Goal: Transaction & Acquisition: Subscribe to service/newsletter

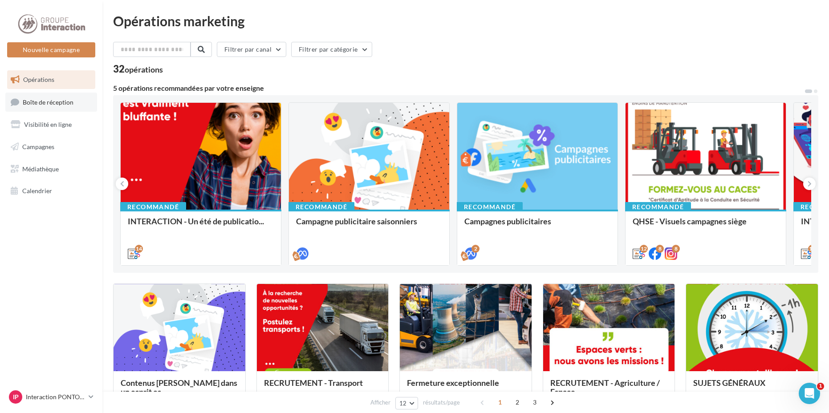
click at [57, 100] on span "Boîte de réception" at bounding box center [48, 102] width 51 height 8
click at [63, 102] on span "Boîte de réception" at bounding box center [48, 102] width 51 height 8
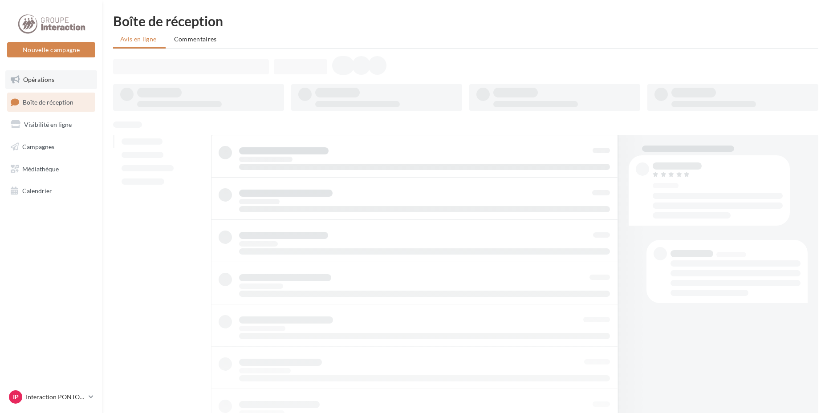
click at [57, 83] on link "Opérations" at bounding box center [51, 79] width 92 height 19
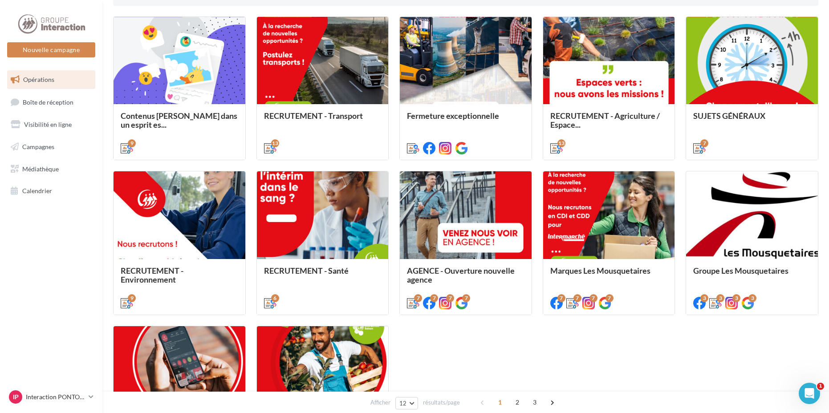
scroll to position [312, 0]
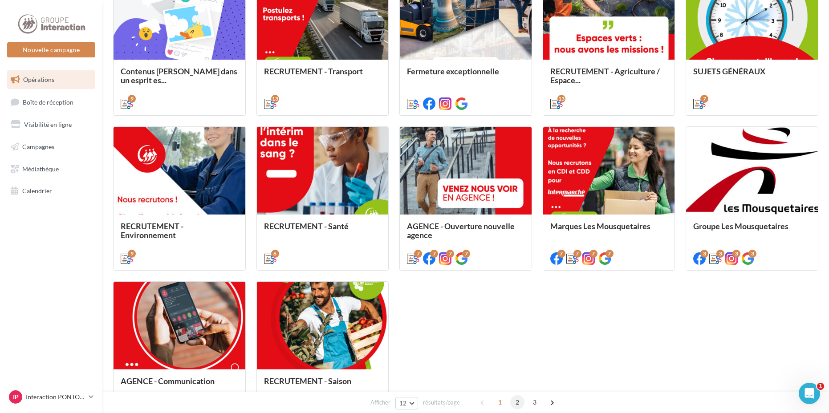
click at [518, 404] on span "2" at bounding box center [517, 402] width 14 height 14
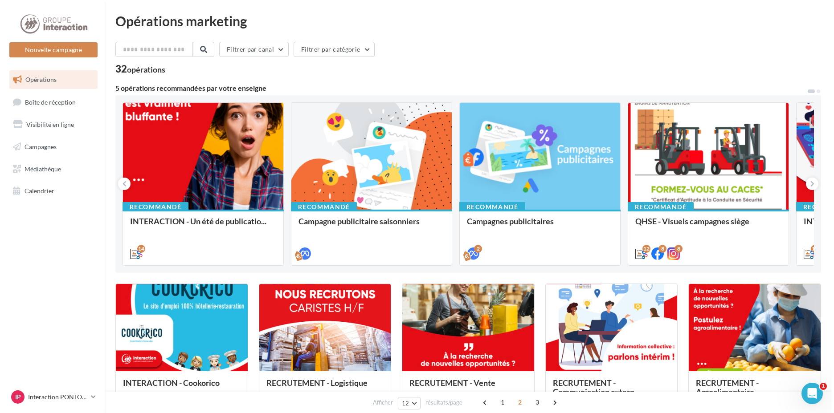
scroll to position [178, 0]
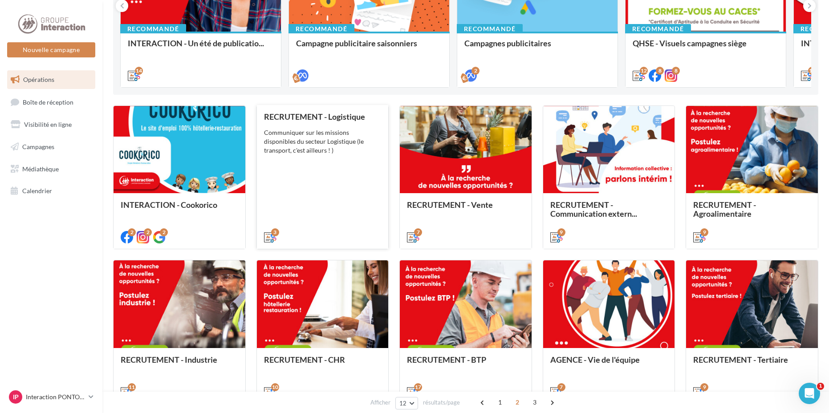
drag, startPoint x: 313, startPoint y: 170, endPoint x: 325, endPoint y: 169, distance: 12.5
click at [325, 169] on div "RECRUTEMENT - Logistique Communiquer sur les missions disponibles du secteur Lo…" at bounding box center [323, 176] width 118 height 129
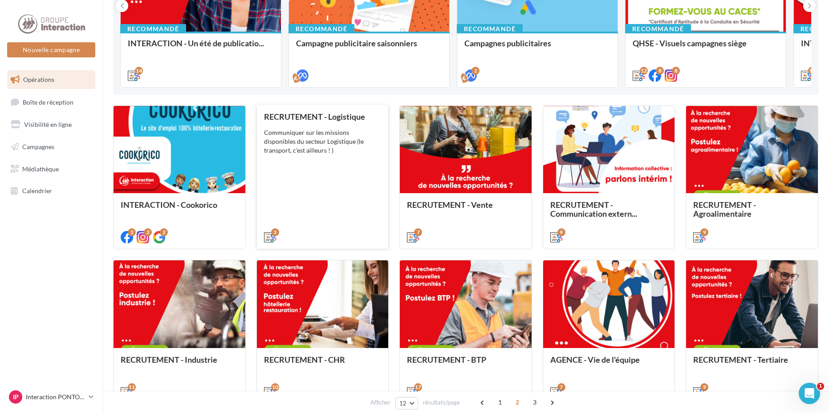
click at [348, 148] on div "Communiquer sur les missions disponibles du secteur Logistique (le transport, c…" at bounding box center [323, 141] width 118 height 27
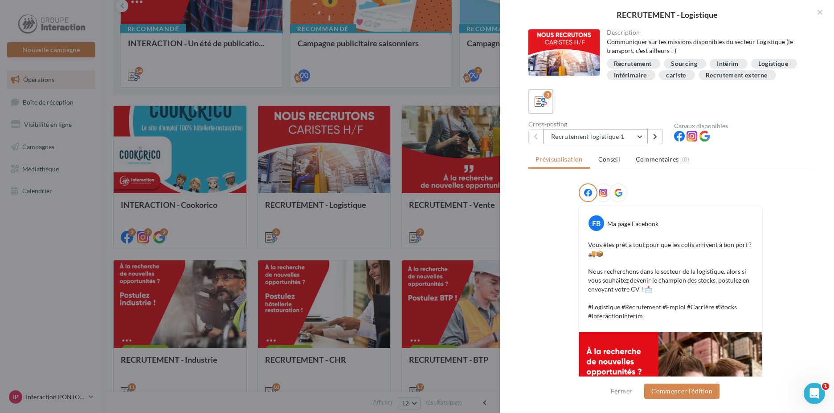
click at [641, 135] on button "Recrutement logistique 1" at bounding box center [595, 136] width 104 height 15
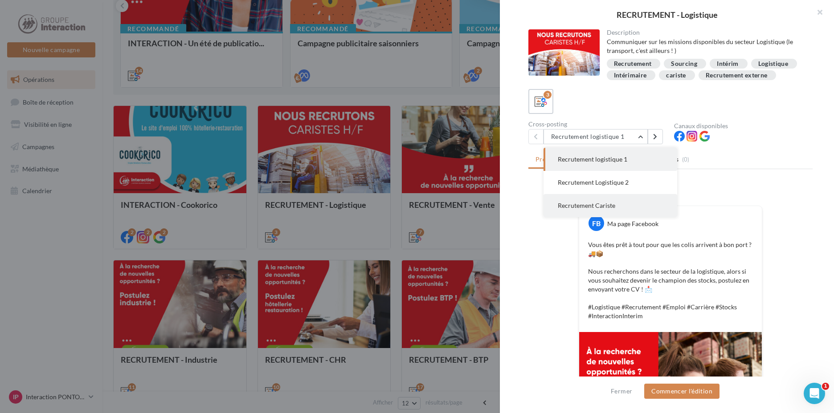
click at [582, 210] on button "Recrutement Cariste" at bounding box center [610, 205] width 134 height 23
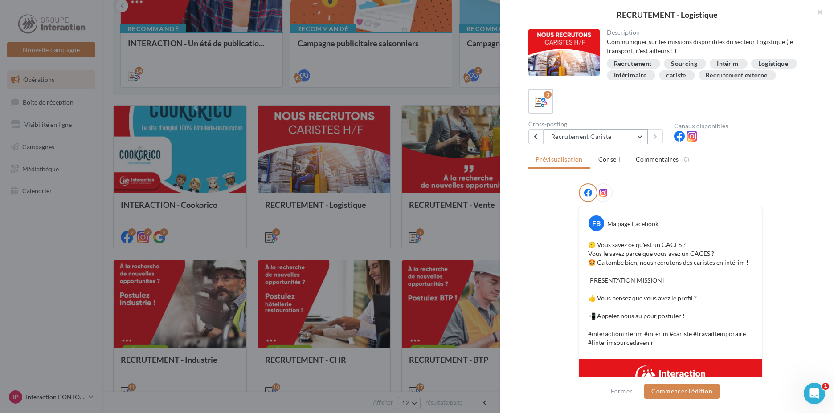
click at [641, 136] on button "Recrutement Cariste" at bounding box center [595, 136] width 104 height 15
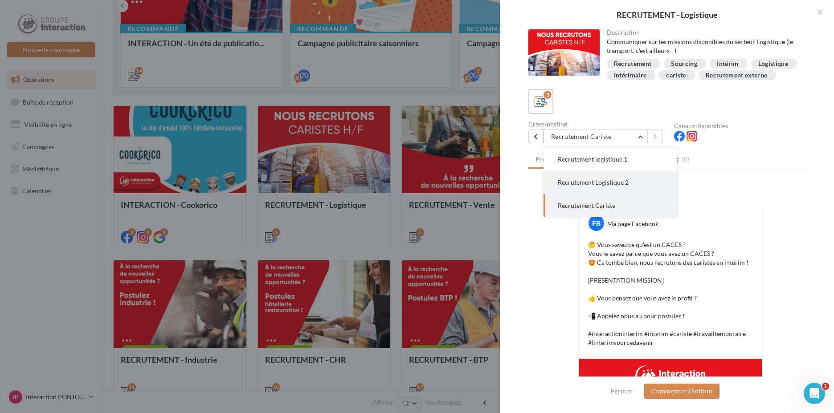
click at [628, 184] on button "Recrutement Logistique 2" at bounding box center [610, 182] width 134 height 23
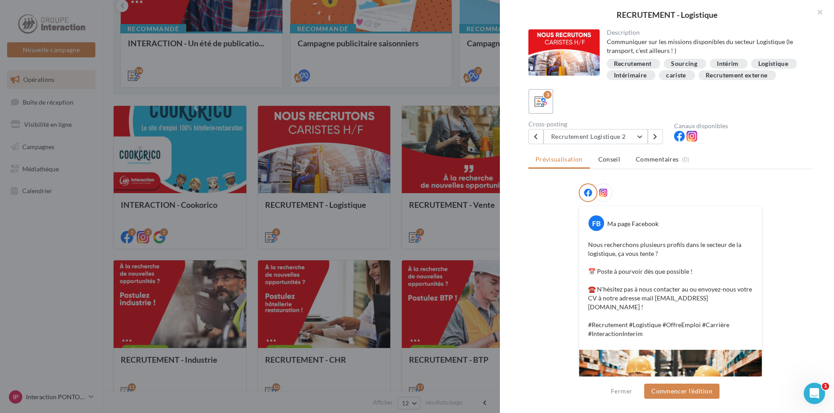
scroll to position [89, 0]
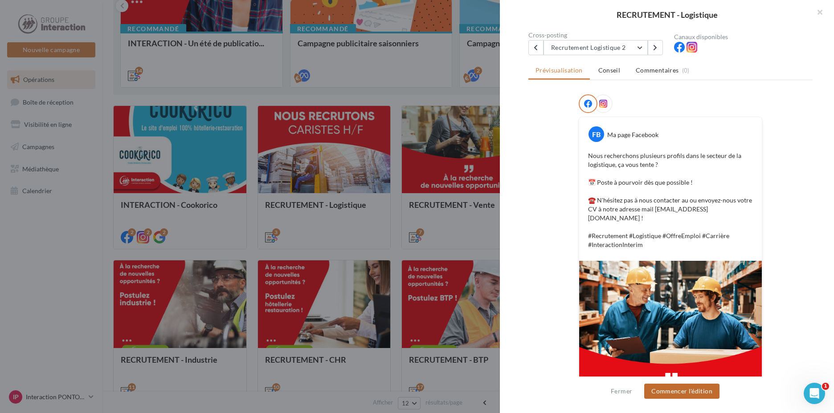
click at [678, 390] on button "Commencer l'édition" at bounding box center [681, 391] width 75 height 15
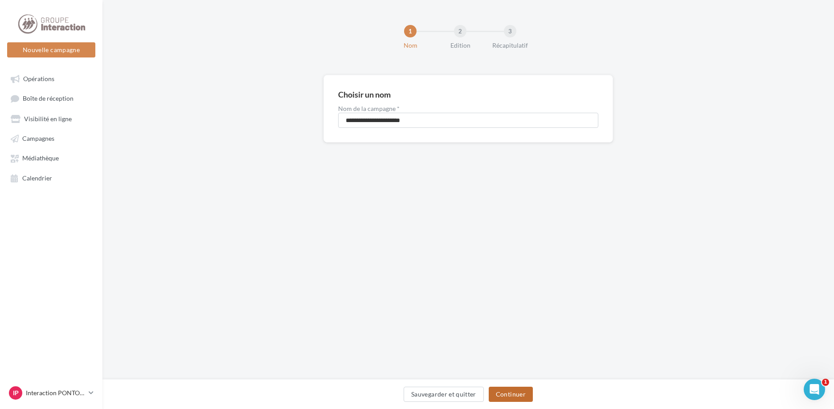
click at [505, 388] on button "Continuer" at bounding box center [510, 393] width 44 height 15
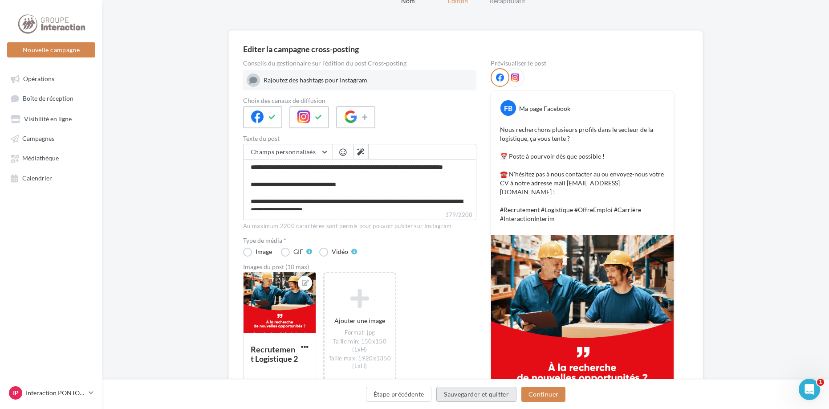
scroll to position [130, 0]
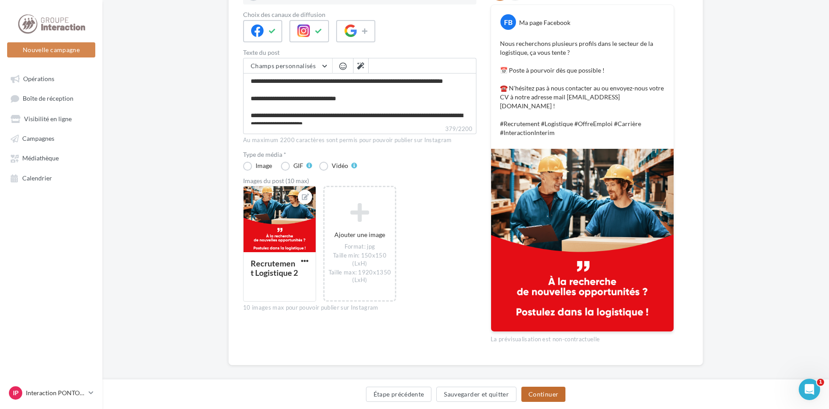
click at [539, 394] on button "Continuer" at bounding box center [543, 393] width 44 height 15
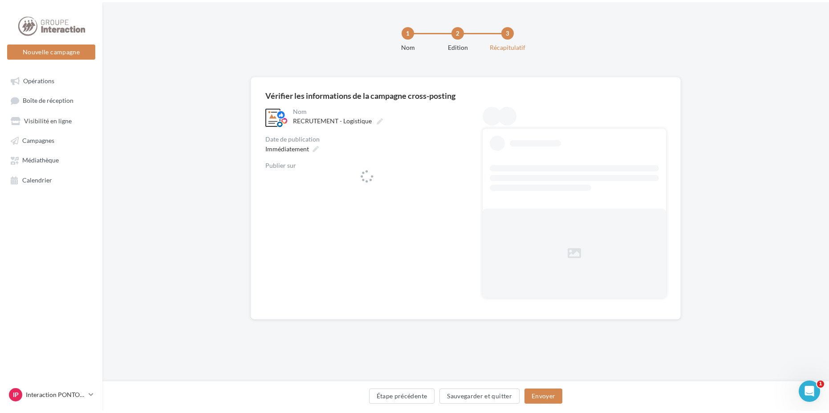
scroll to position [0, 0]
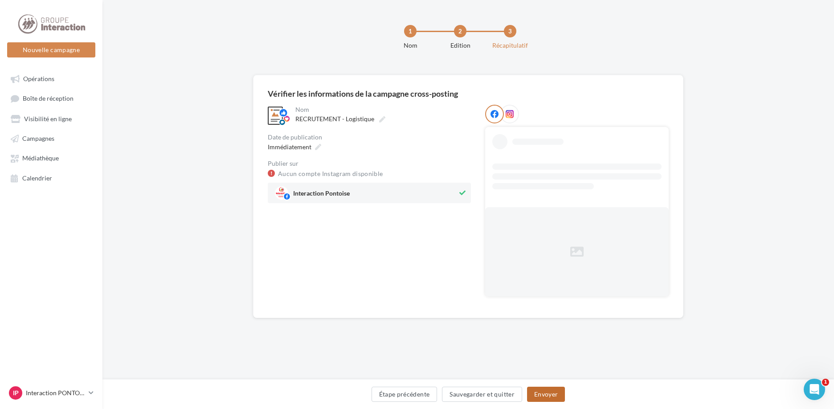
click at [557, 394] on button "Envoyer" at bounding box center [546, 393] width 38 height 15
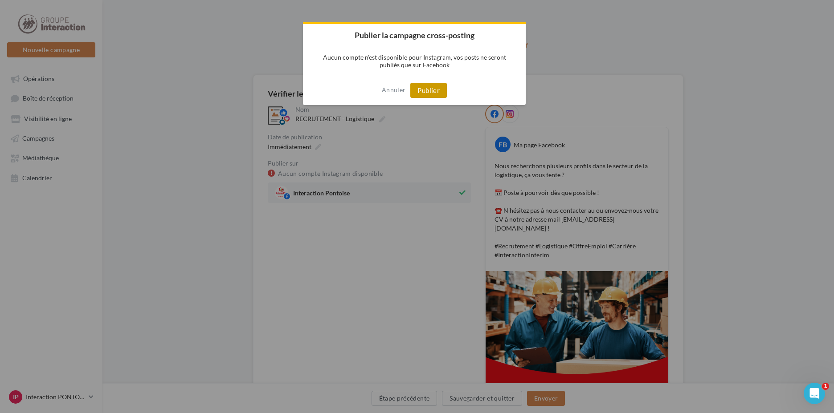
click at [432, 88] on button "Publier" at bounding box center [428, 90] width 37 height 15
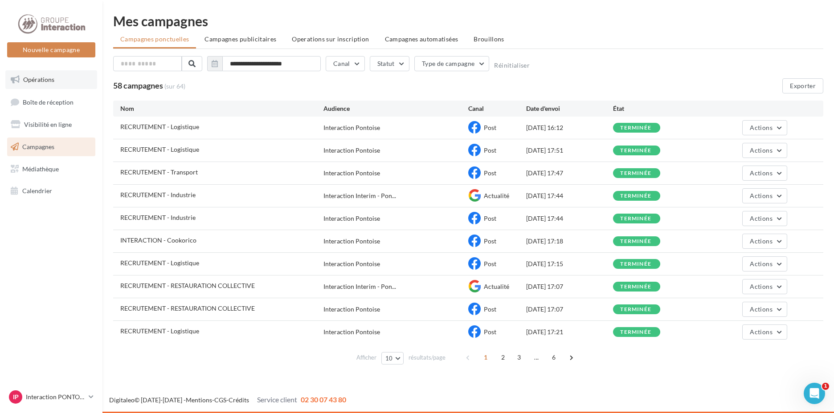
click at [54, 83] on link "Opérations" at bounding box center [51, 79] width 92 height 19
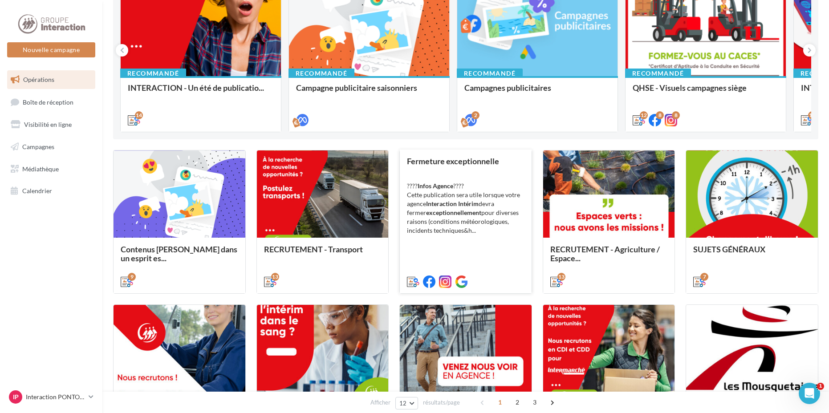
scroll to position [312, 0]
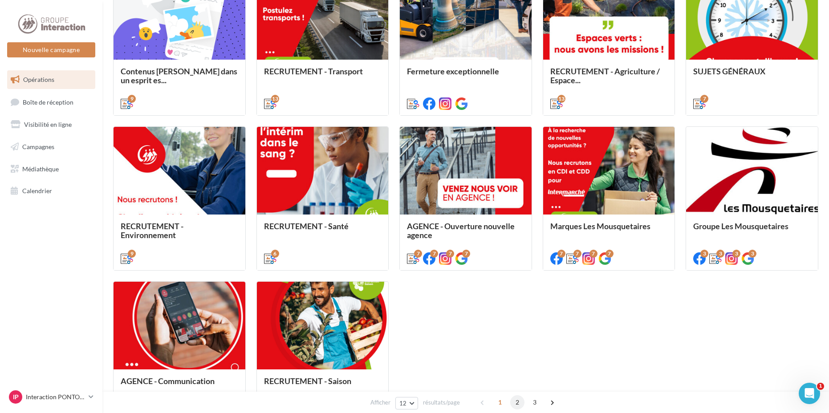
click at [517, 400] on span "2" at bounding box center [517, 402] width 14 height 14
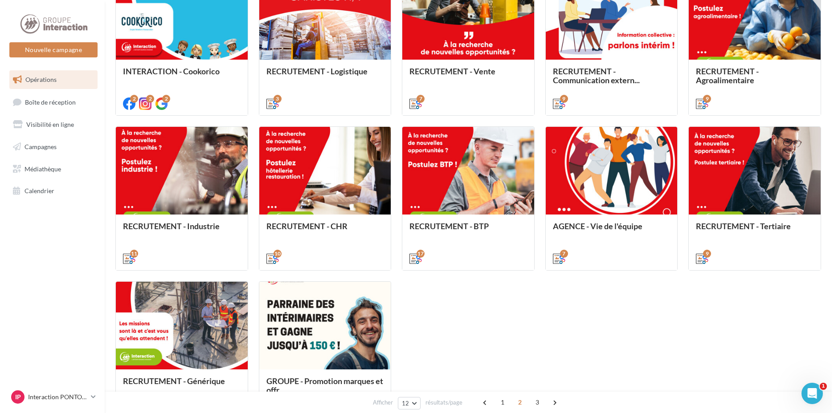
scroll to position [248, 0]
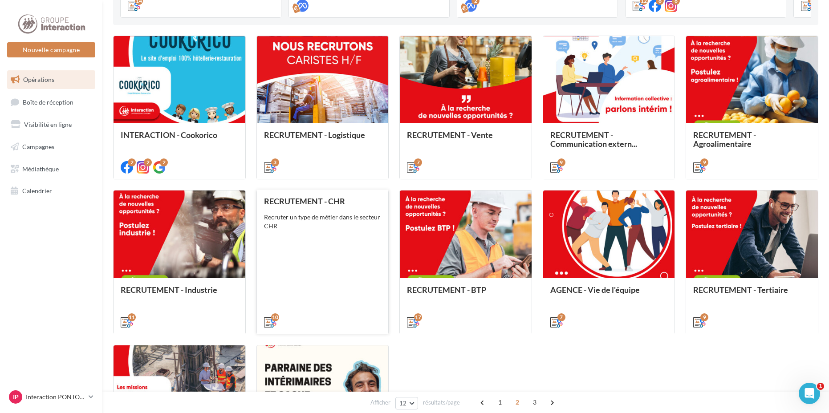
click at [361, 236] on div "RECRUTEMENT - CHR Recruter un type de métier dans le secteur CHR" at bounding box center [323, 261] width 118 height 129
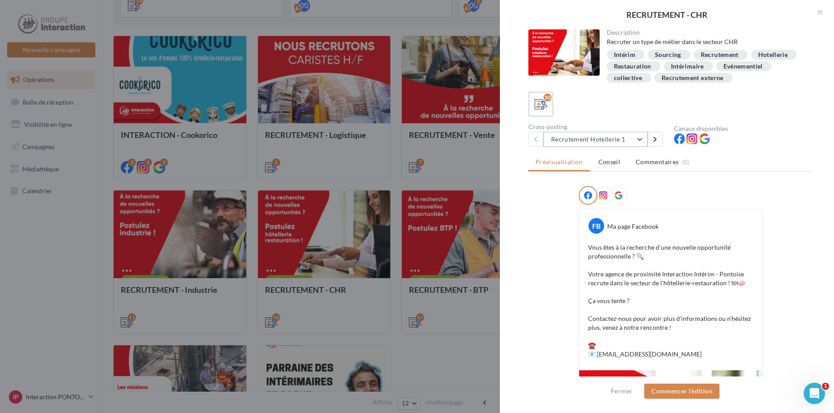
click at [641, 136] on button "Recrutement Hotellerie 1" at bounding box center [595, 139] width 104 height 15
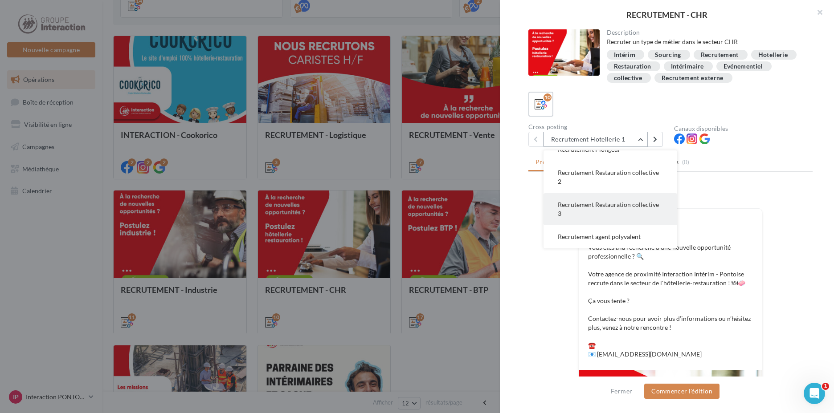
scroll to position [45, 0]
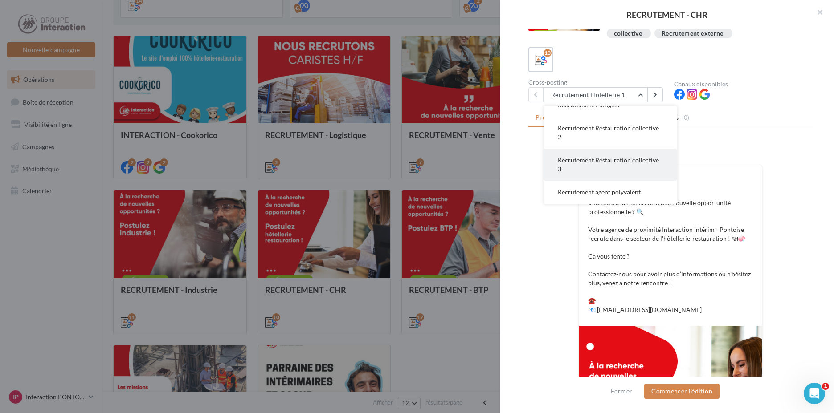
click at [611, 157] on span "Recrutement Restauration collective 3" at bounding box center [607, 164] width 101 height 16
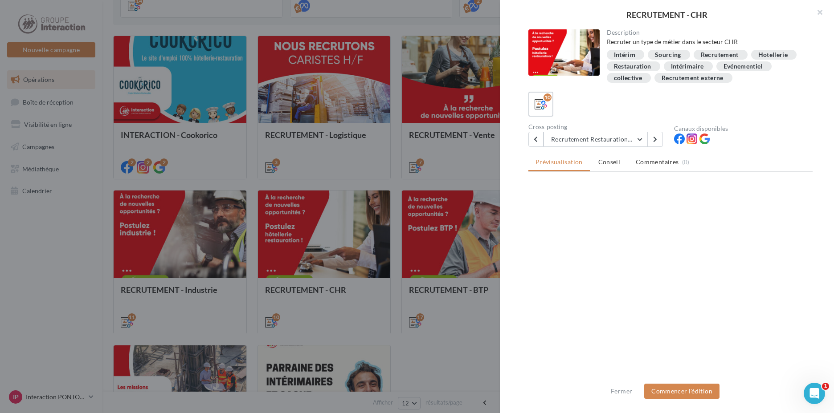
scroll to position [0, 0]
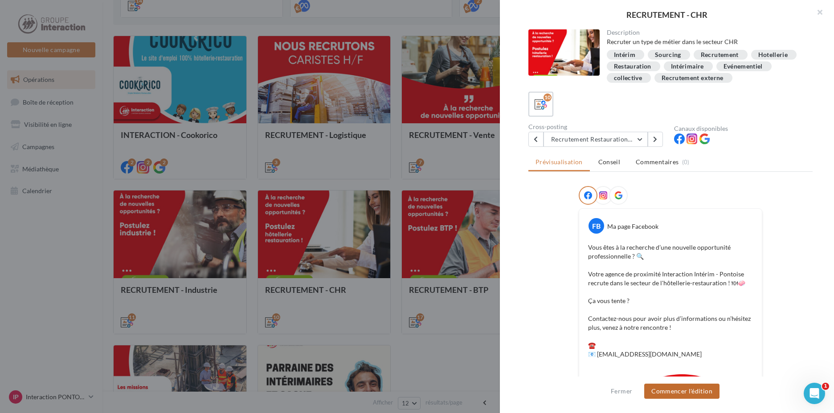
click at [691, 392] on button "Commencer l'édition" at bounding box center [681, 391] width 75 height 15
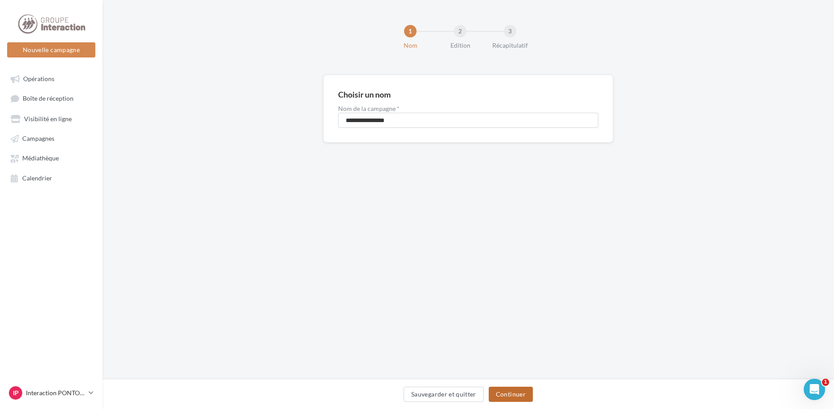
click at [513, 395] on button "Continuer" at bounding box center [510, 393] width 44 height 15
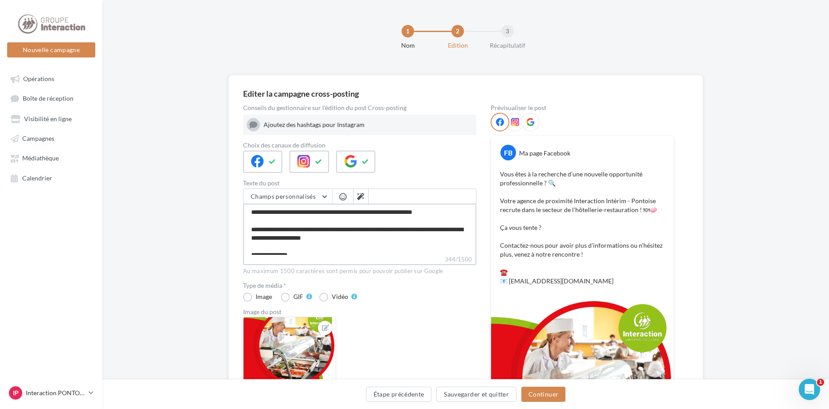
click at [416, 237] on textarea "**********" at bounding box center [359, 228] width 233 height 51
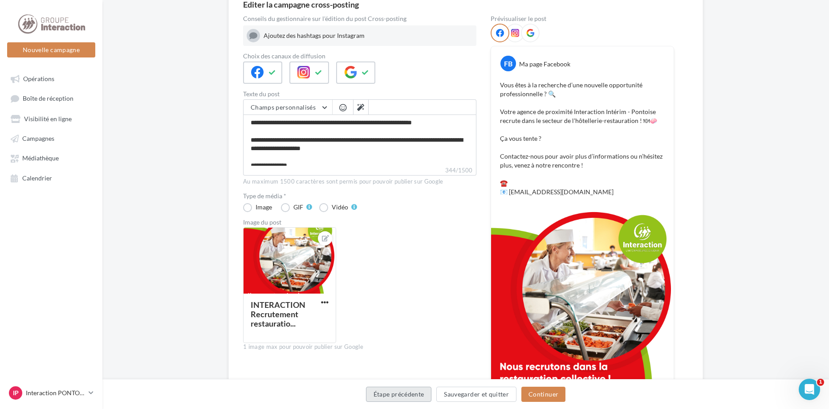
click at [400, 395] on button "Étape précédente" at bounding box center [399, 393] width 66 height 15
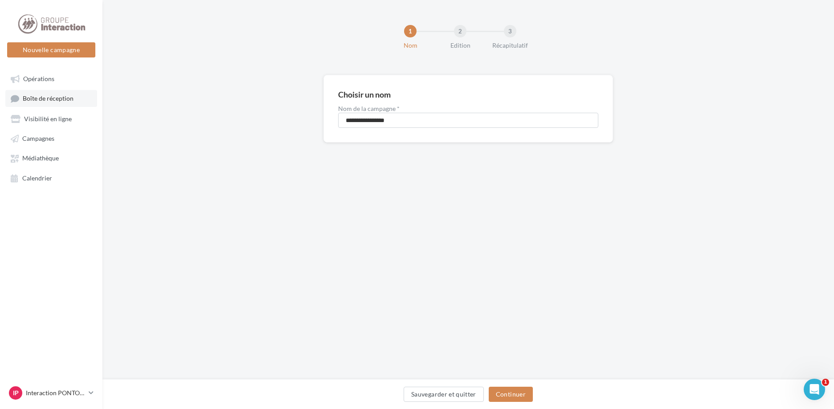
click at [51, 100] on span "Boîte de réception" at bounding box center [48, 99] width 51 height 8
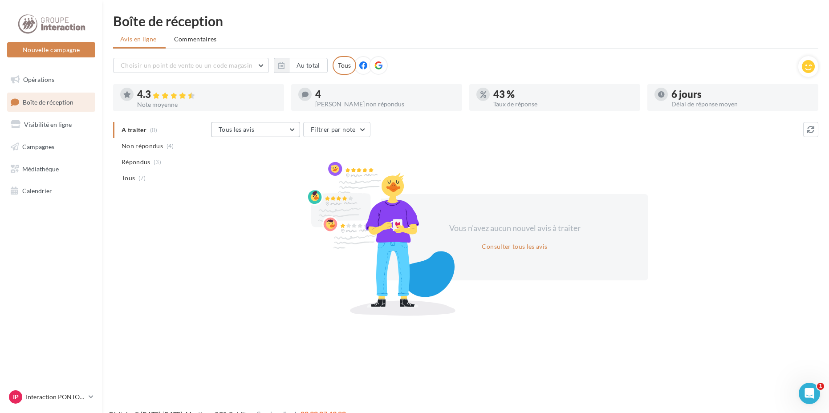
scroll to position [14, 0]
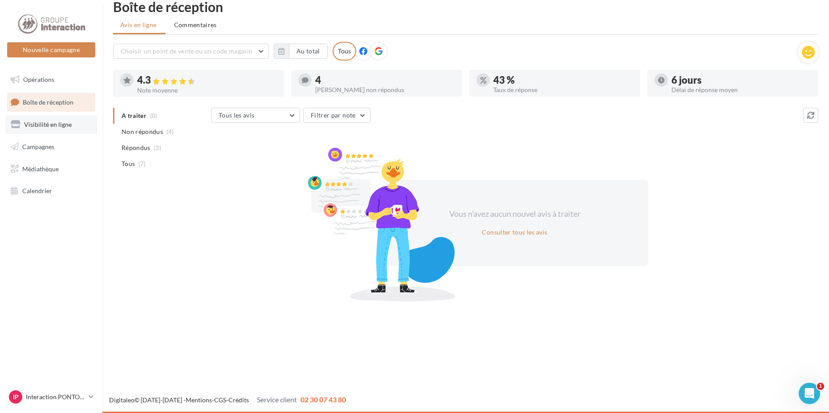
click at [77, 124] on link "Visibilité en ligne" at bounding box center [51, 124] width 92 height 19
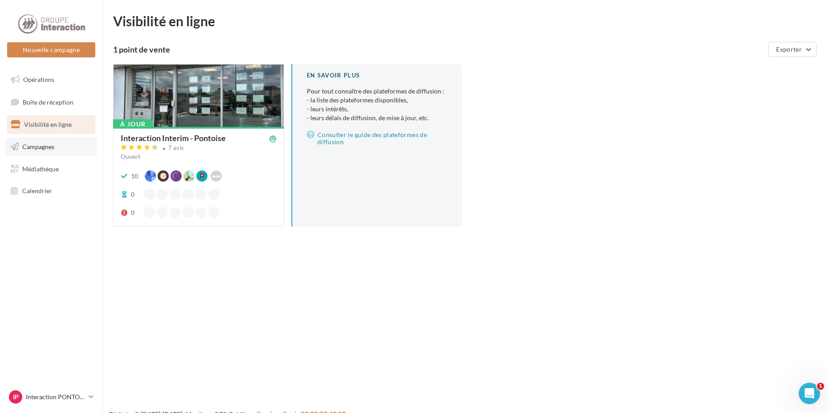
click at [60, 140] on link "Campagnes" at bounding box center [51, 147] width 92 height 19
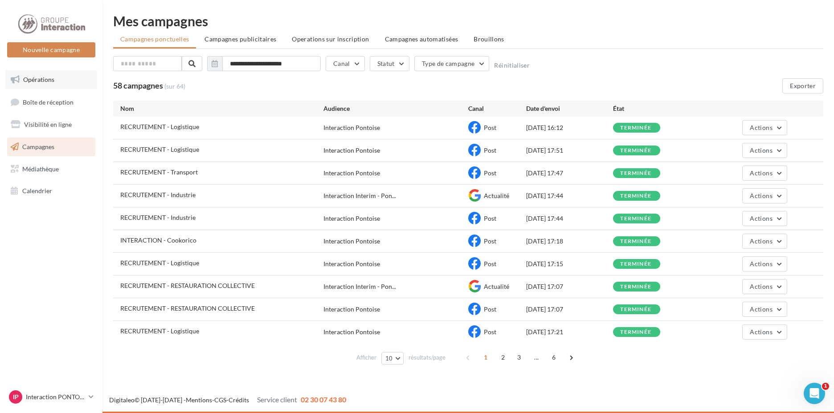
click at [51, 77] on span "Opérations" at bounding box center [38, 80] width 31 height 8
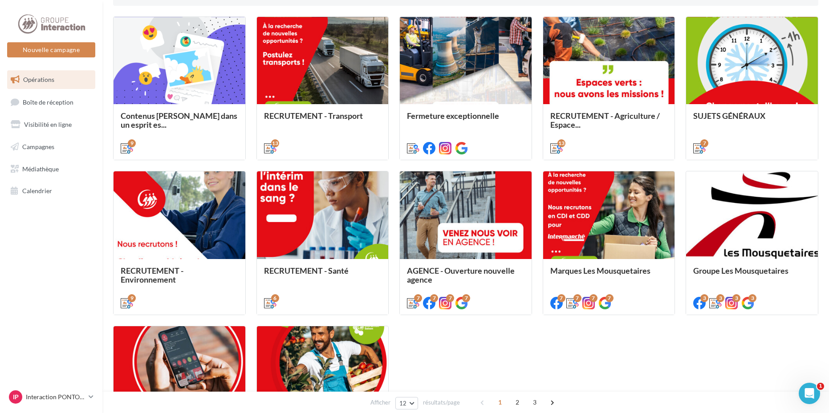
scroll to position [312, 0]
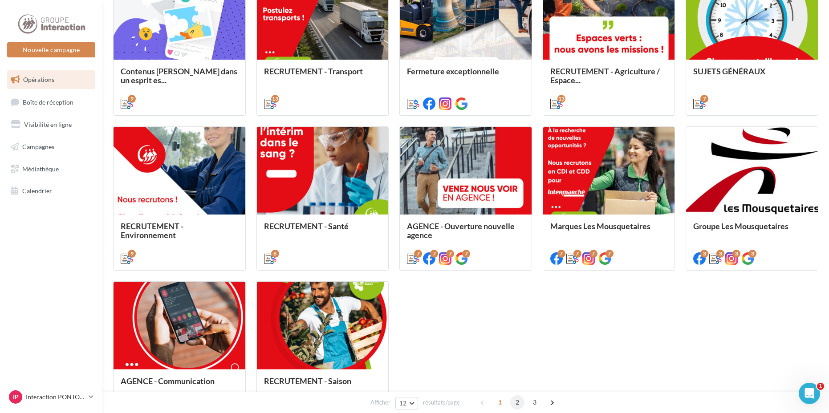
click at [514, 402] on span "2" at bounding box center [517, 402] width 14 height 14
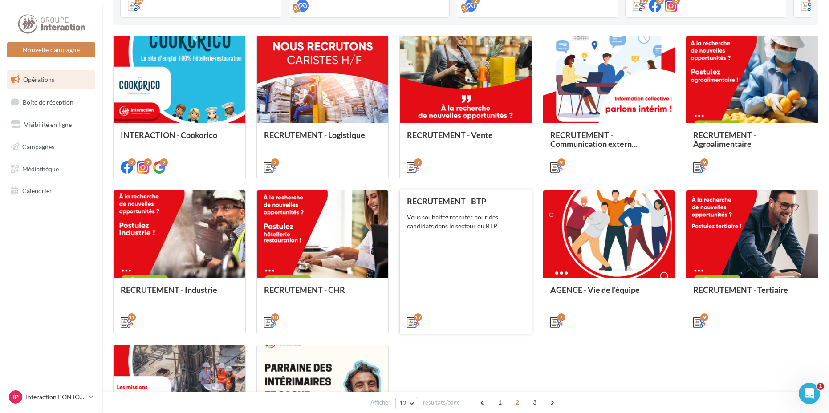
scroll to position [382, 0]
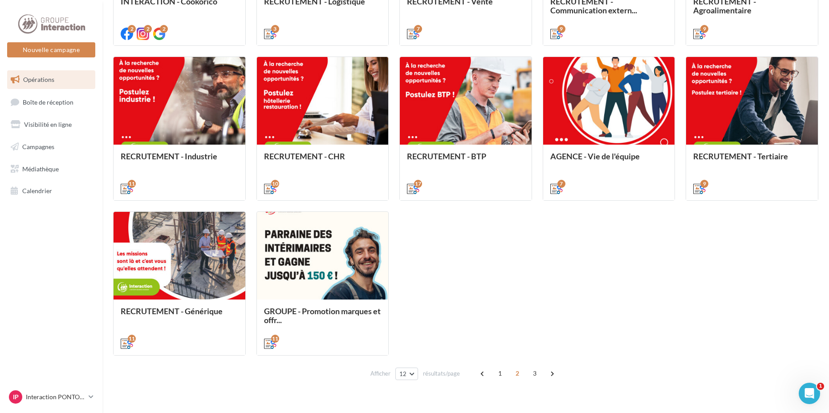
click at [517, 376] on span "2" at bounding box center [517, 373] width 14 height 14
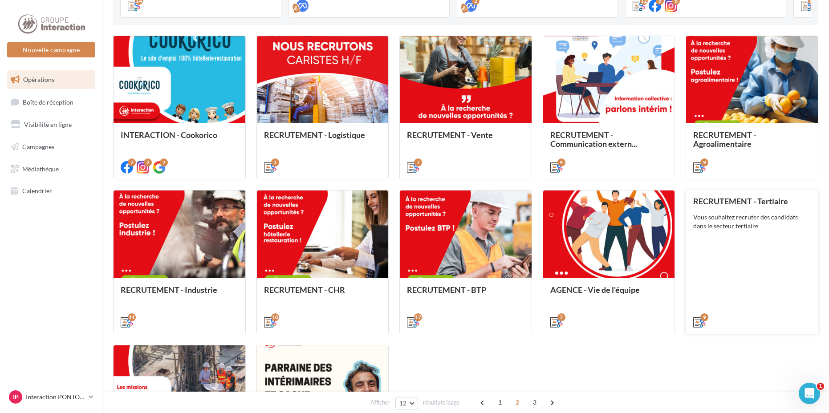
scroll to position [203, 0]
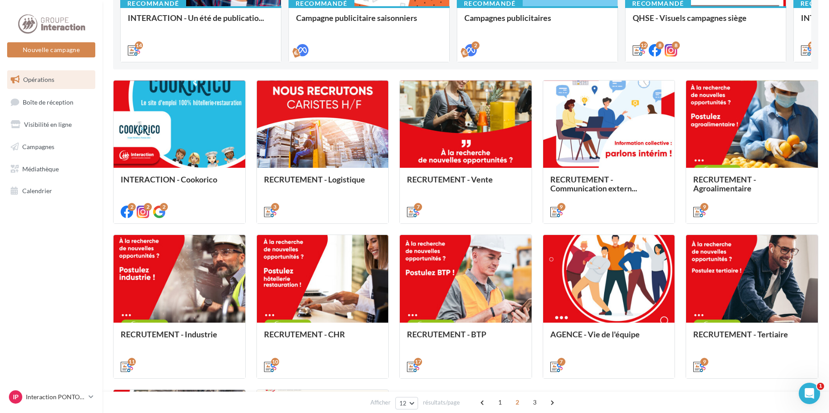
click at [518, 403] on span "2" at bounding box center [517, 402] width 14 height 14
click at [516, 400] on span "2" at bounding box center [517, 402] width 14 height 14
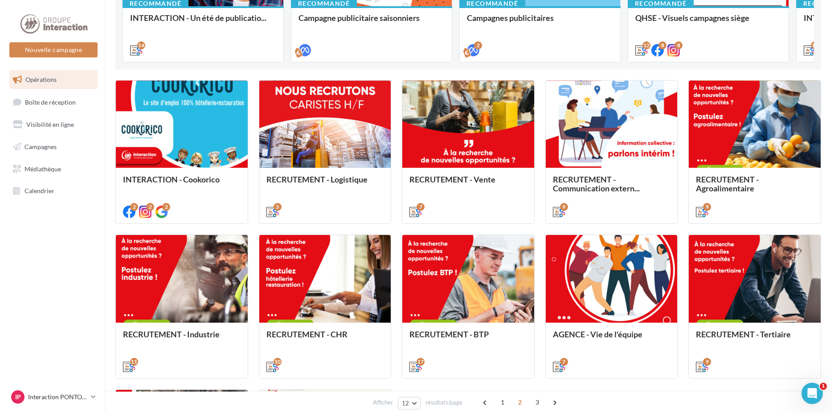
scroll to position [337, 0]
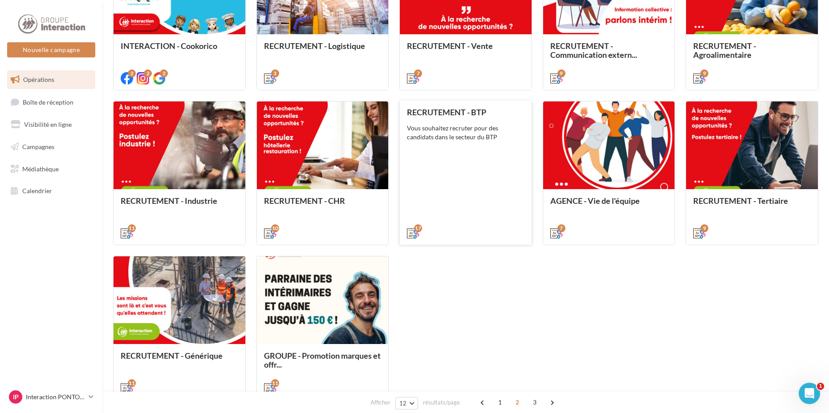
click at [458, 175] on div "RECRUTEMENT - BTP Vous souhaitez recruter pour des candidats dans le secteur du…" at bounding box center [466, 172] width 118 height 129
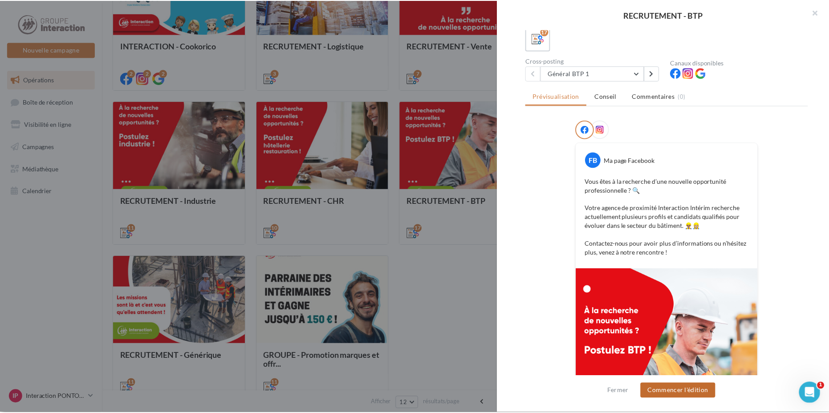
scroll to position [134, 0]
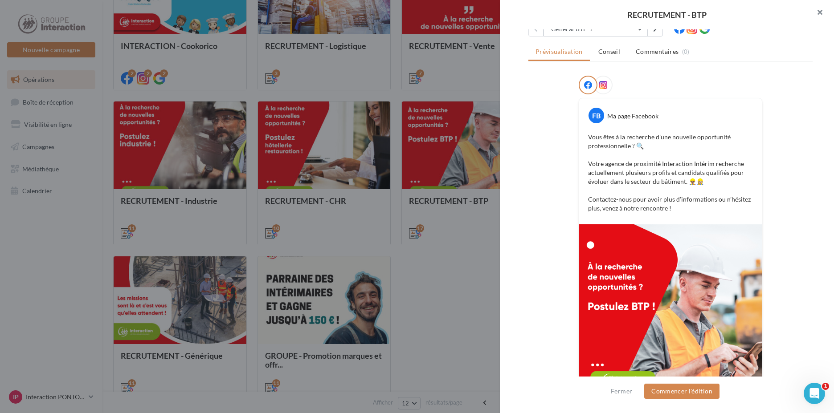
click at [824, 13] on button "button" at bounding box center [816, 13] width 36 height 27
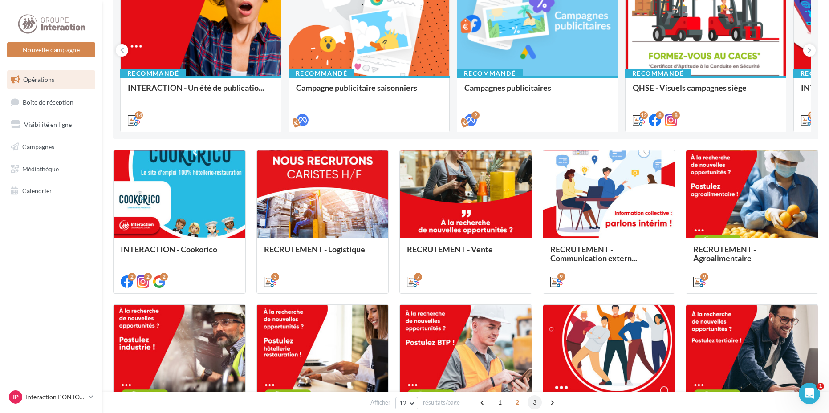
click at [534, 402] on span "3" at bounding box center [535, 402] width 14 height 14
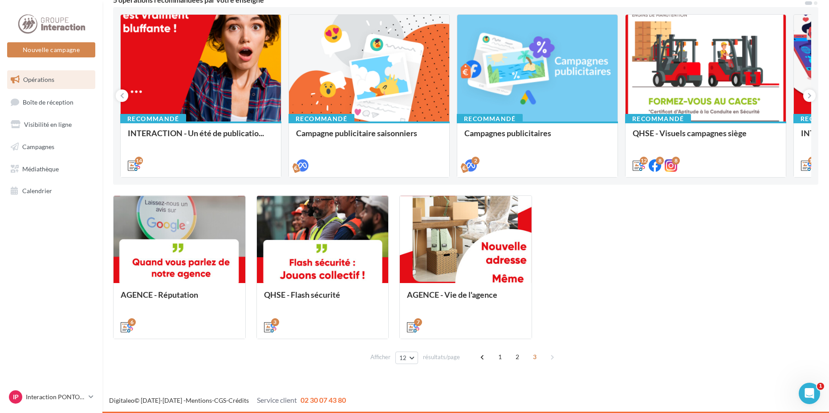
scroll to position [88, 0]
click at [810, 95] on icon at bounding box center [810, 95] width 4 height 9
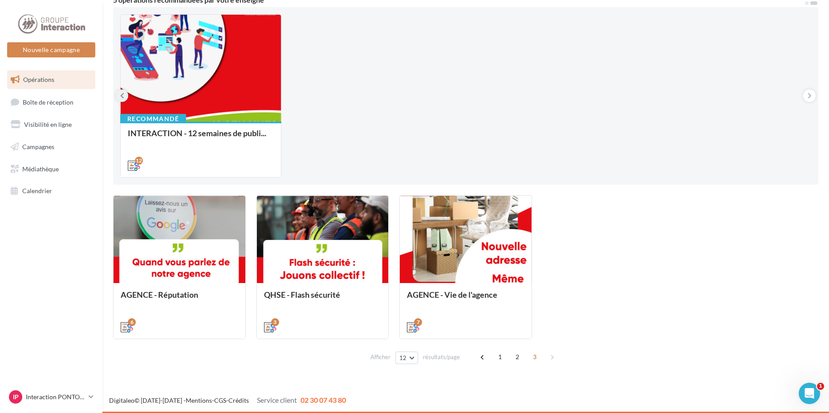
click at [127, 98] on button at bounding box center [122, 95] width 12 height 12
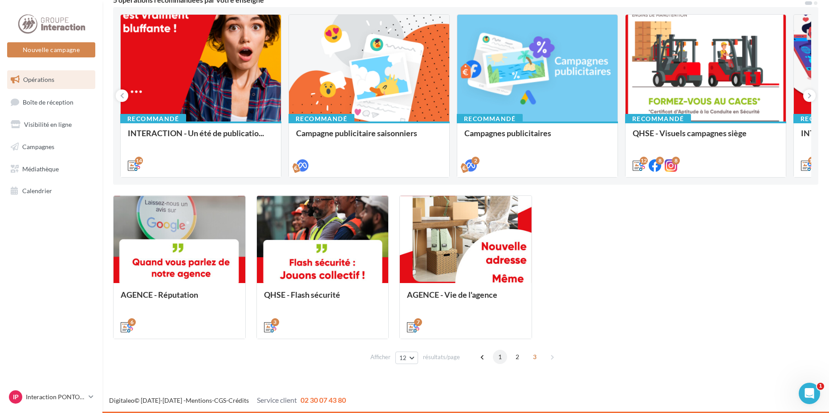
click at [499, 360] on span "1" at bounding box center [500, 357] width 14 height 14
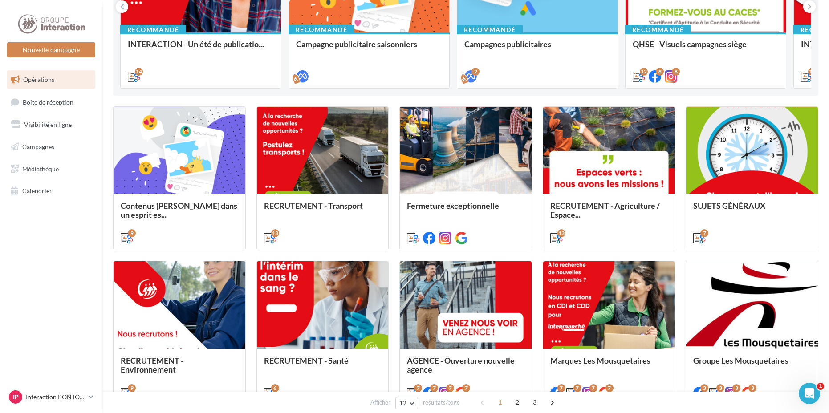
scroll to position [222, 0]
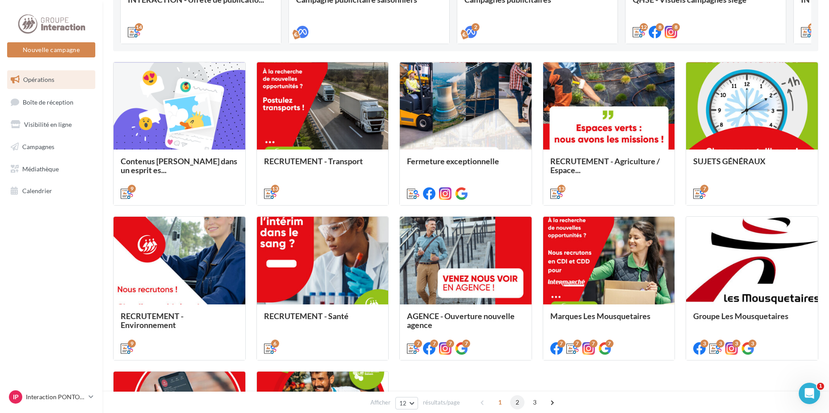
click at [511, 403] on span "2" at bounding box center [517, 402] width 14 height 14
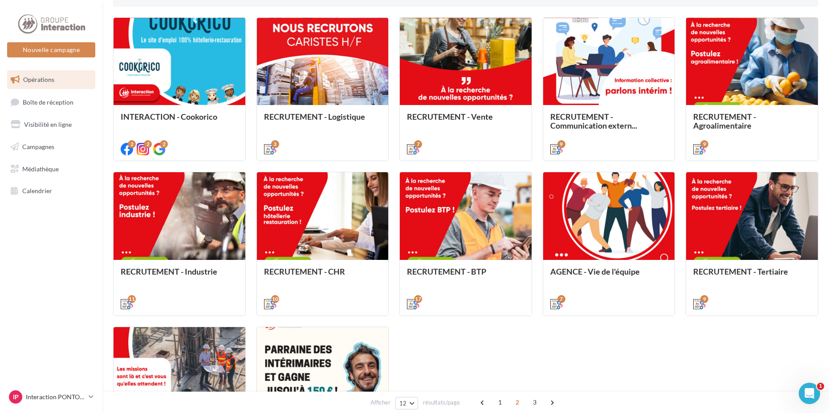
scroll to position [355, 0]
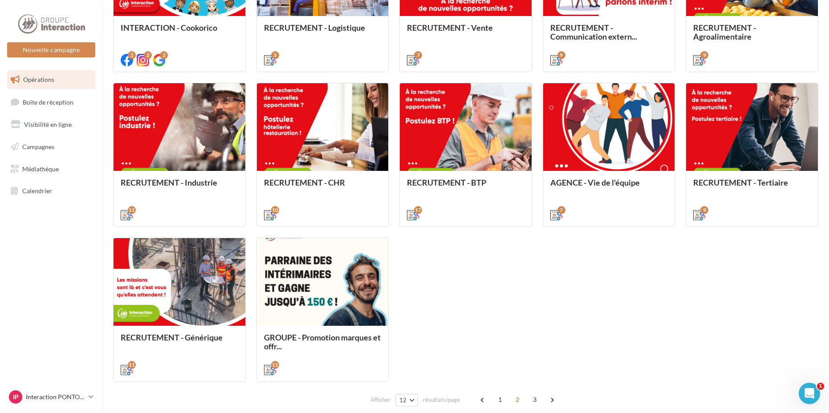
click at [536, 400] on span "3" at bounding box center [535, 400] width 14 height 14
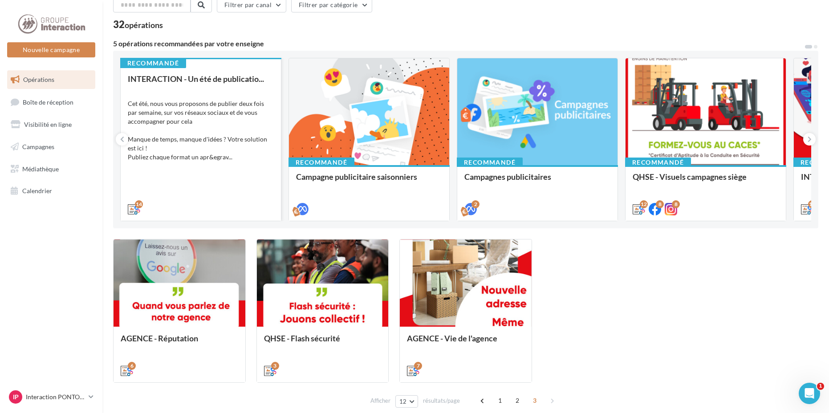
scroll to position [88, 0]
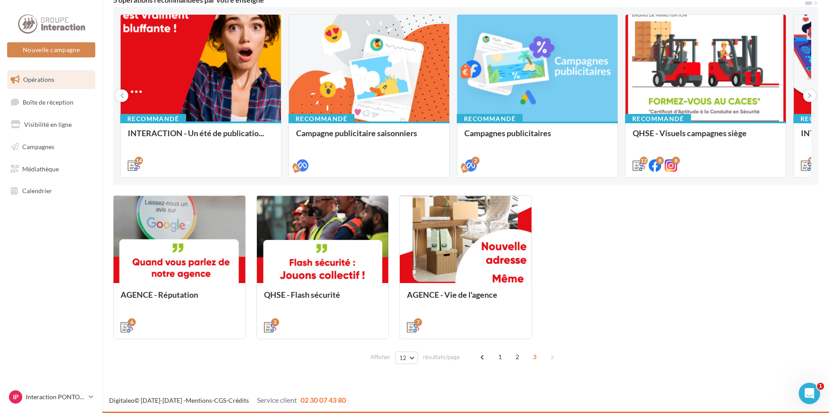
click at [57, 78] on link "Opérations" at bounding box center [51, 79] width 92 height 19
click at [518, 356] on span "2" at bounding box center [517, 357] width 14 height 14
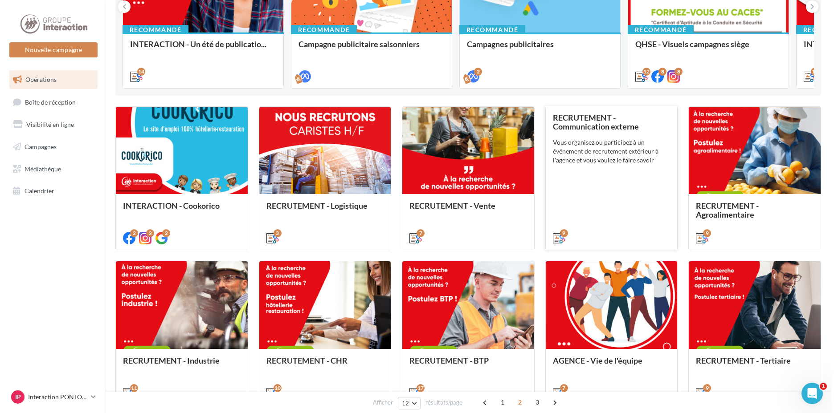
scroll to position [44, 0]
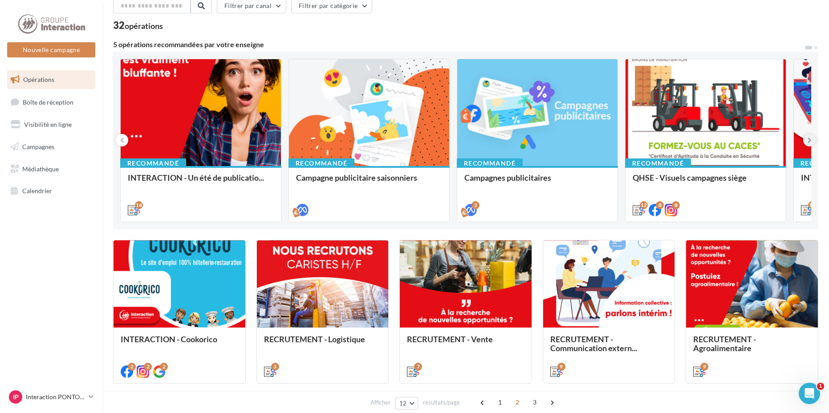
click at [811, 140] on icon at bounding box center [810, 140] width 4 height 9
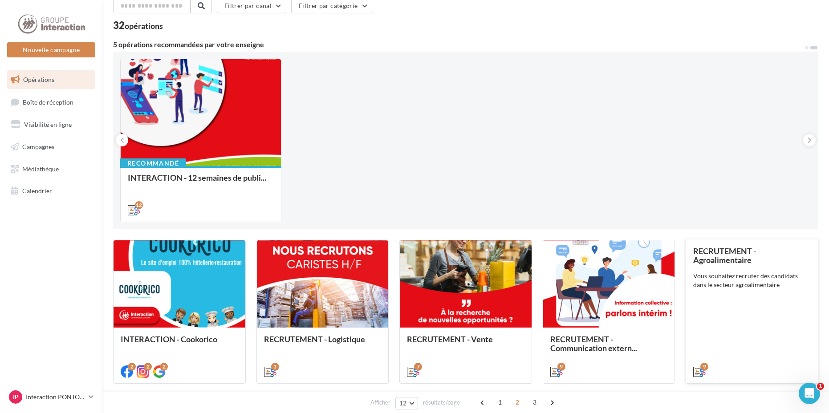
click at [729, 300] on div "RECRUTEMENT - Agroalimentaire Vous souhaitez recruter des candidats dans le sec…" at bounding box center [752, 311] width 118 height 129
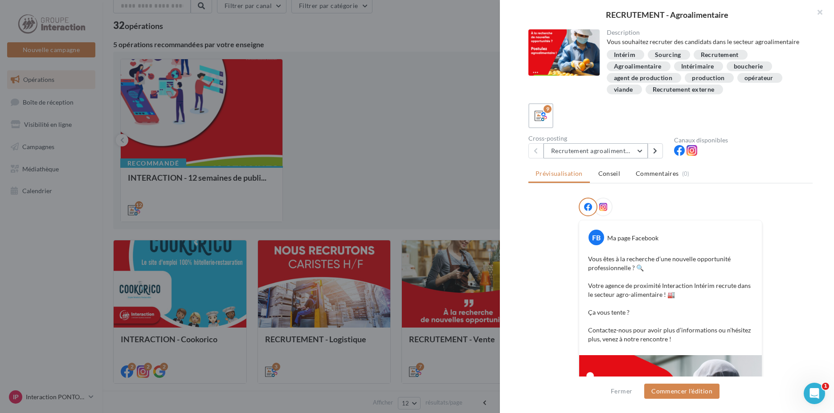
click at [639, 152] on button "Recrutement agroalimentaire 1" at bounding box center [595, 150] width 104 height 15
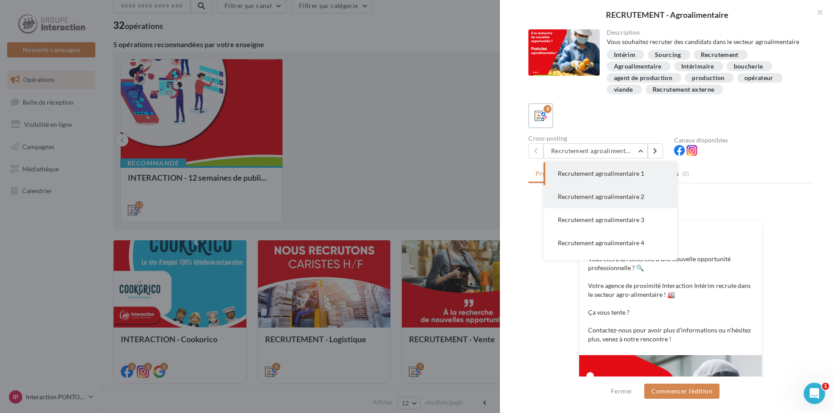
click at [636, 197] on span "Recrutement agroalimentaire 2" at bounding box center [600, 197] width 86 height 8
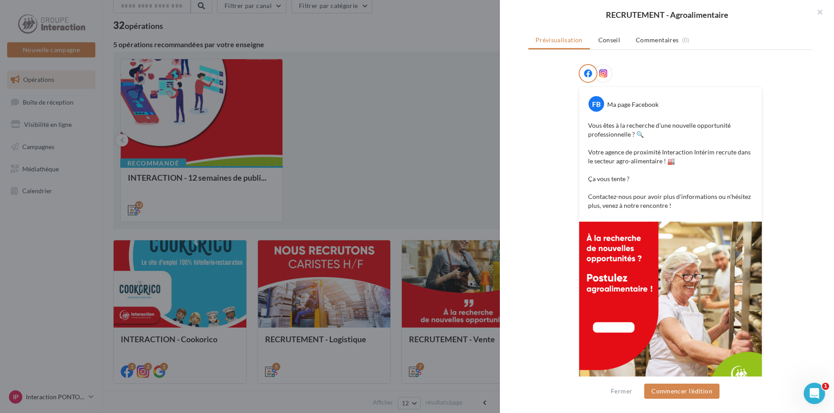
scroll to position [165, 0]
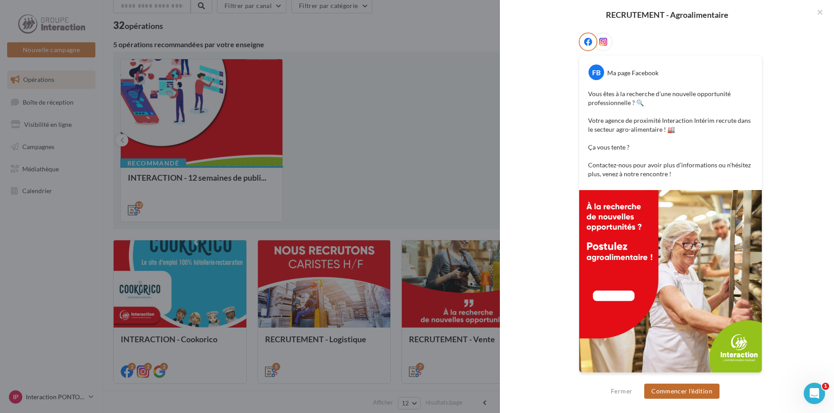
click at [685, 394] on button "Commencer l'édition" at bounding box center [681, 391] width 75 height 15
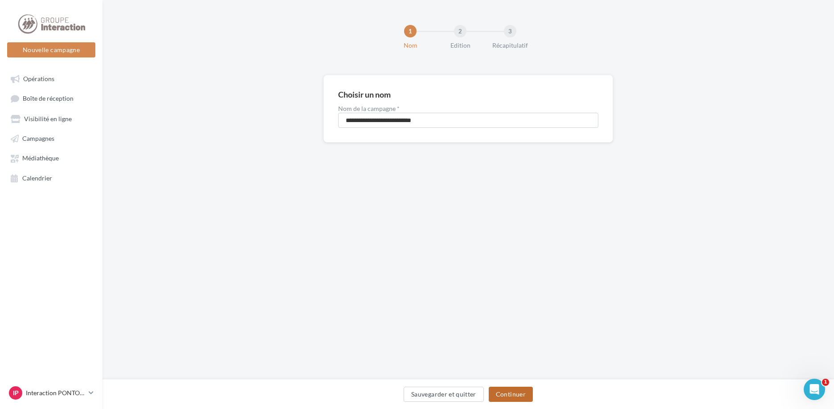
click at [521, 390] on button "Continuer" at bounding box center [510, 393] width 44 height 15
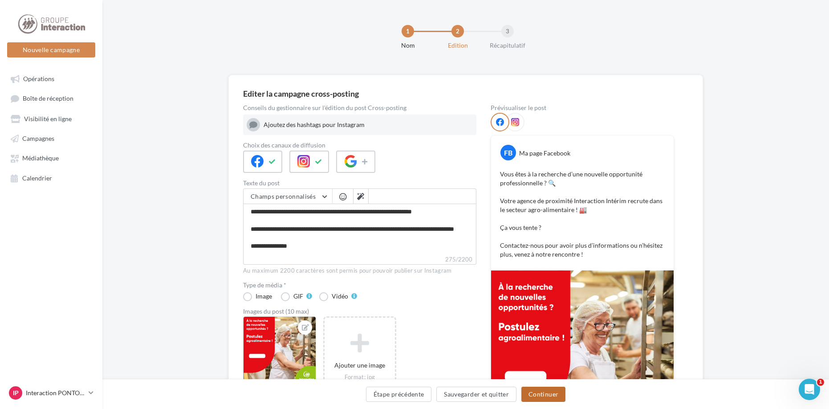
click at [549, 394] on button "Continuer" at bounding box center [543, 393] width 44 height 15
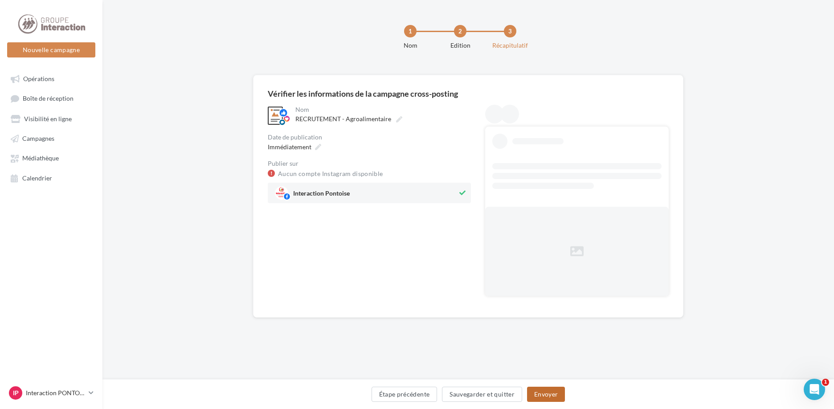
click at [556, 392] on button "Envoyer" at bounding box center [546, 393] width 38 height 15
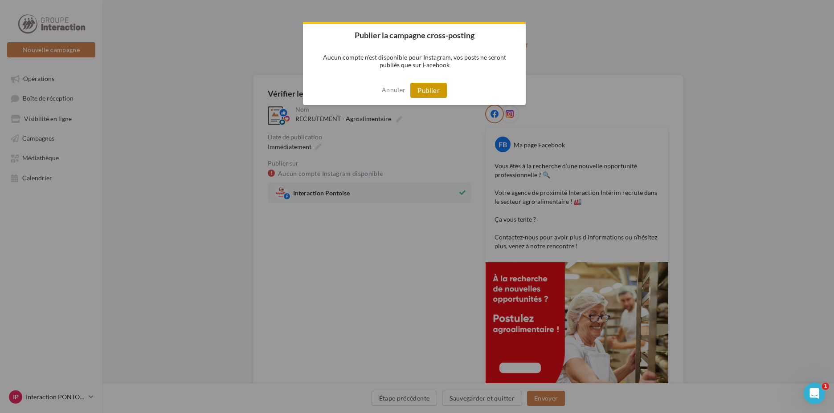
click at [436, 86] on button "Publier" at bounding box center [428, 90] width 37 height 15
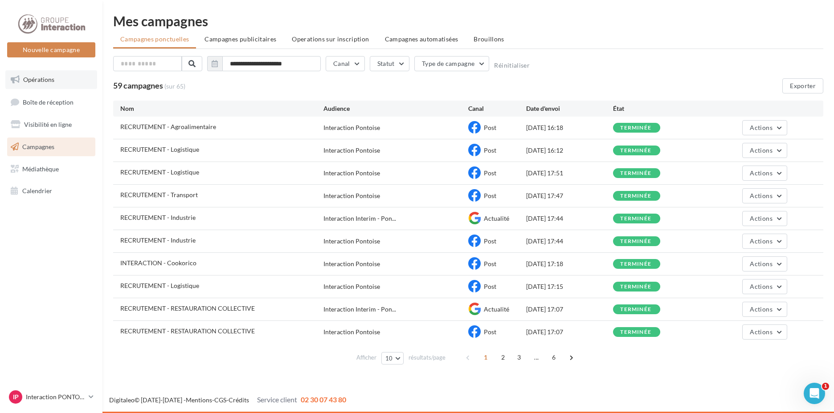
click at [48, 76] on span "Opérations" at bounding box center [38, 80] width 31 height 8
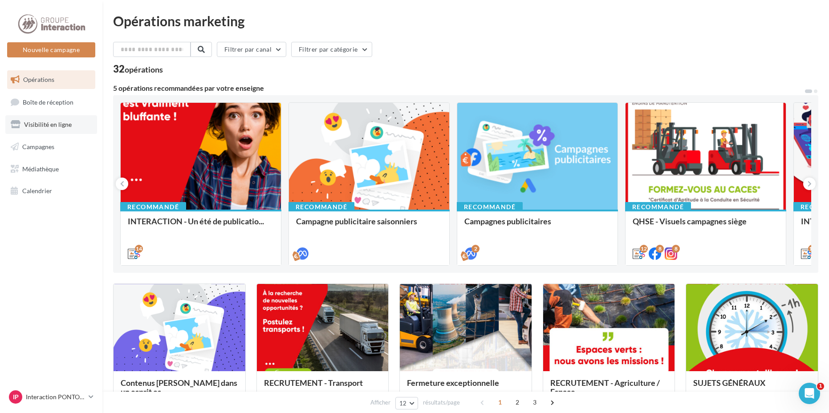
click at [59, 126] on span "Visibilité en ligne" at bounding box center [48, 125] width 48 height 8
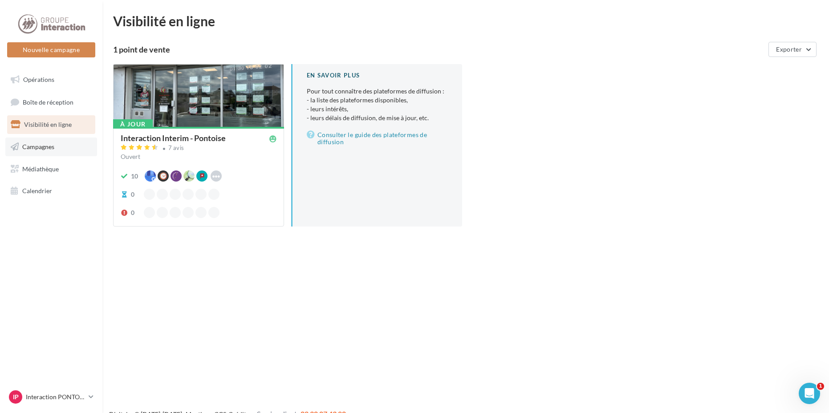
click at [61, 149] on link "Campagnes" at bounding box center [51, 147] width 92 height 19
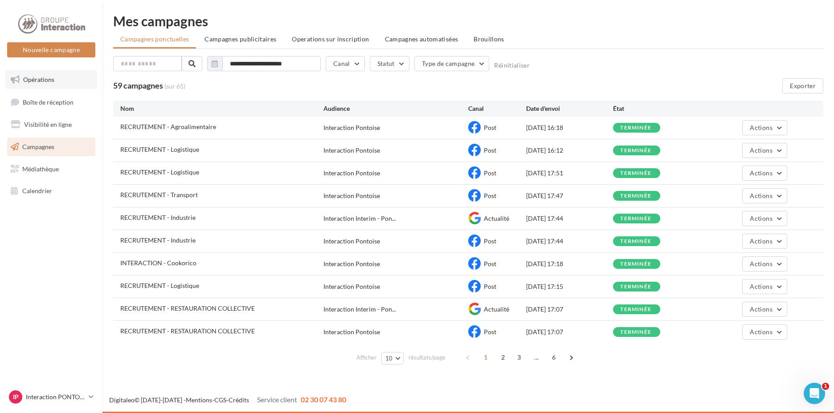
click at [57, 75] on link "Opérations" at bounding box center [51, 79] width 92 height 19
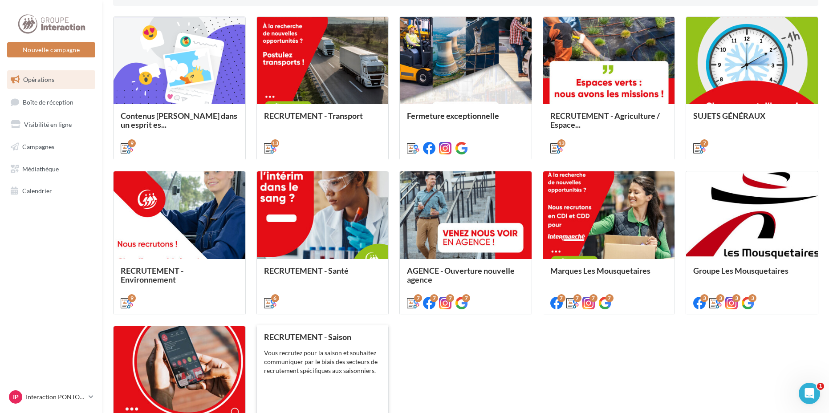
scroll to position [398, 0]
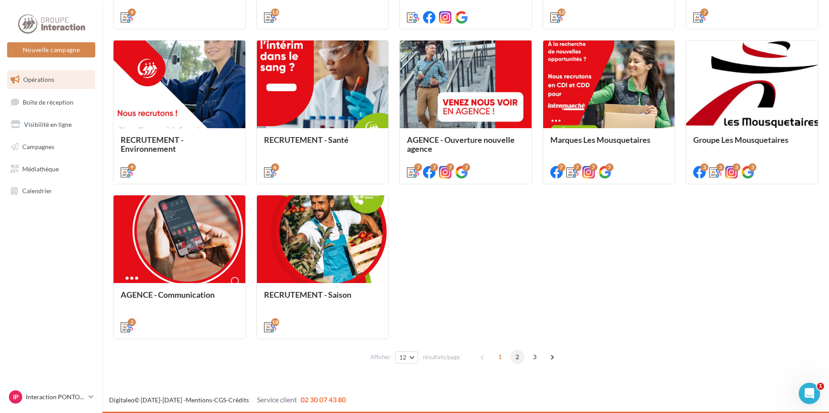
click at [514, 354] on span "2" at bounding box center [517, 357] width 14 height 14
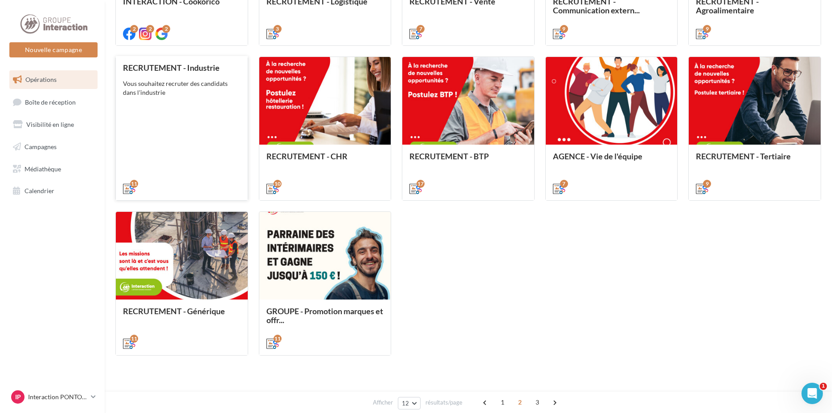
scroll to position [293, 0]
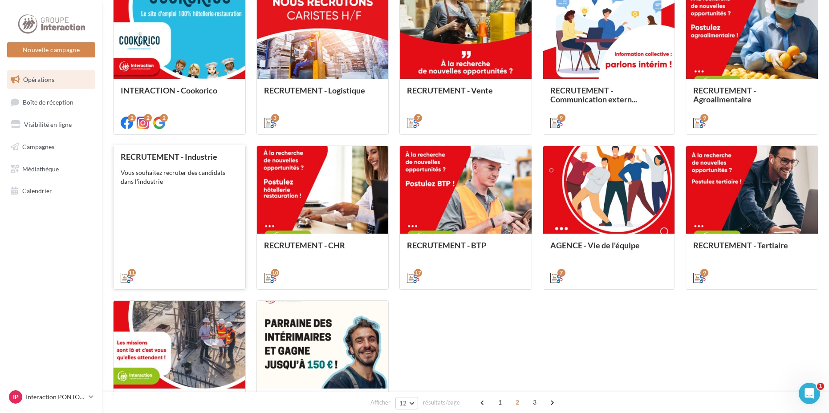
click at [161, 230] on div "RECRUTEMENT - Industrie Vous souhaitez recruter des candidats dans l'industrie" at bounding box center [180, 216] width 118 height 129
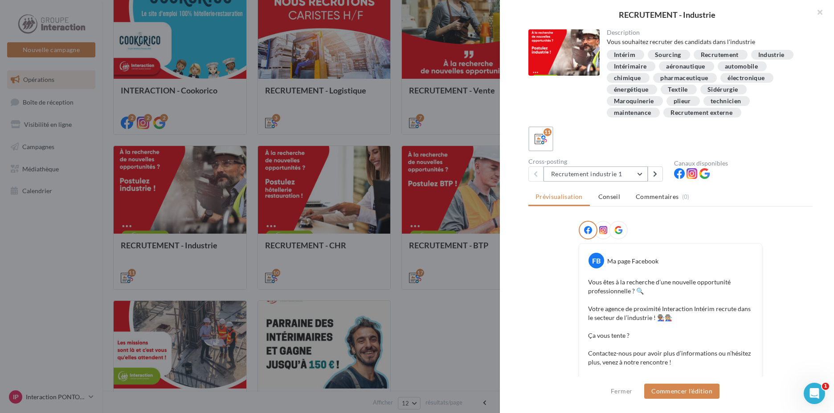
click at [636, 178] on button "Recrutement industrie 1" at bounding box center [595, 174] width 104 height 15
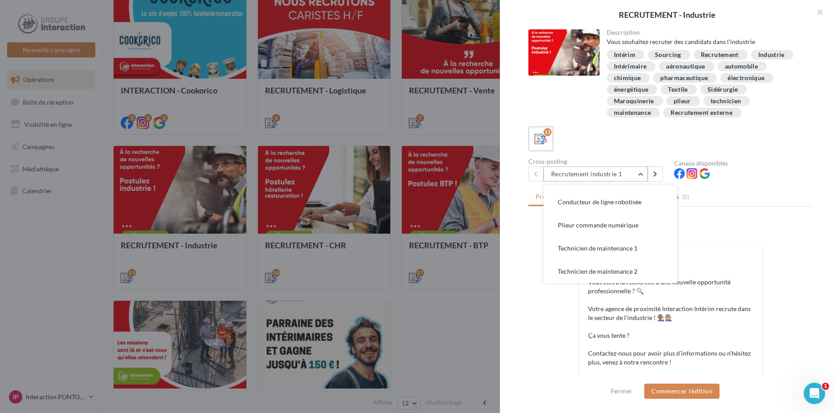
scroll to position [134, 0]
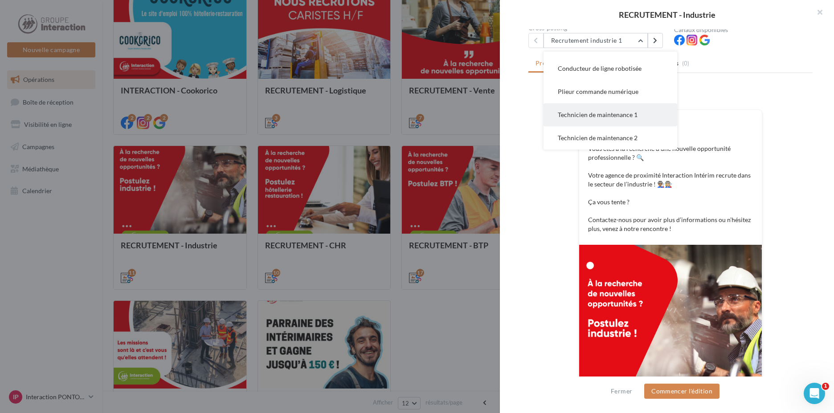
click at [620, 109] on button "Technicien de maintenance 1" at bounding box center [610, 114] width 134 height 23
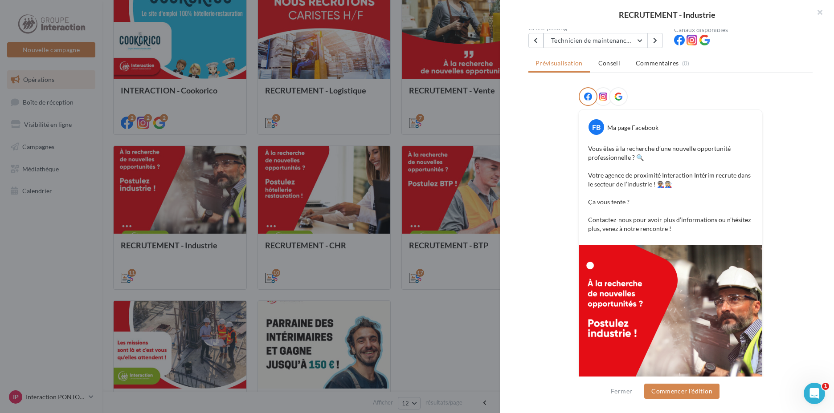
scroll to position [0, 0]
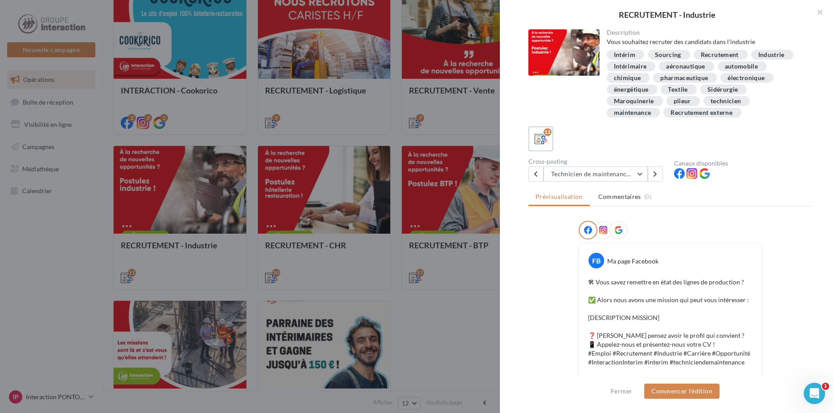
click at [661, 316] on p "🛠 Vous savez remettre en état des lignes de production ? ✅ Alors nous avons une…" at bounding box center [670, 322] width 165 height 89
drag, startPoint x: 659, startPoint y: 318, endPoint x: 586, endPoint y: 317, distance: 73.0
click at [588, 317] on p "🛠 Vous savez remettre en état des lignes de production ? ✅ Alors nous avons une…" at bounding box center [670, 322] width 165 height 89
click at [671, 392] on button "Commencer l'édition" at bounding box center [681, 391] width 75 height 15
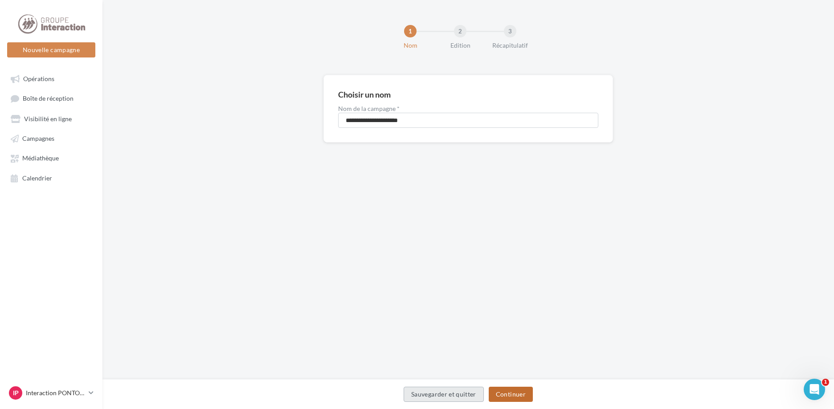
click at [502, 400] on button "Continuer" at bounding box center [510, 393] width 44 height 15
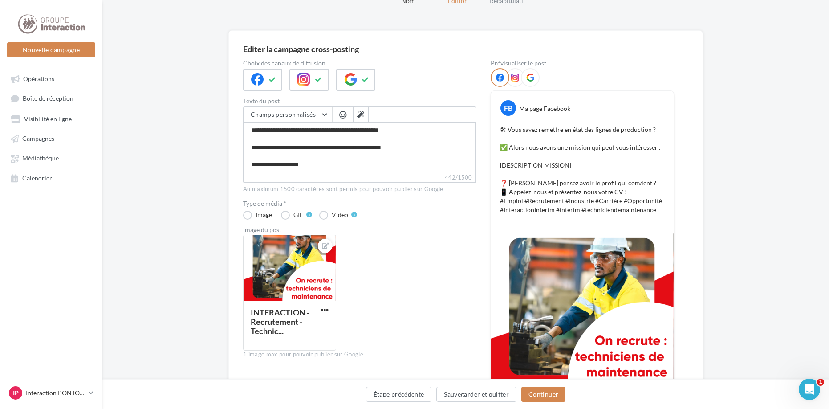
scroll to position [5, 0]
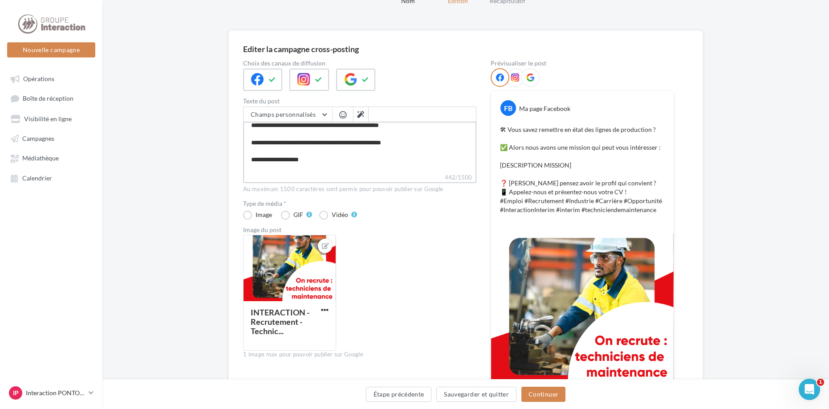
drag, startPoint x: 329, startPoint y: 168, endPoint x: 192, endPoint y: 156, distance: 137.6
click at [192, 156] on div "Editer la campagne cross-posting Choix des canaux de diffusion Texte du post Ch…" at bounding box center [465, 250] width 727 height 440
type textarea "**********"
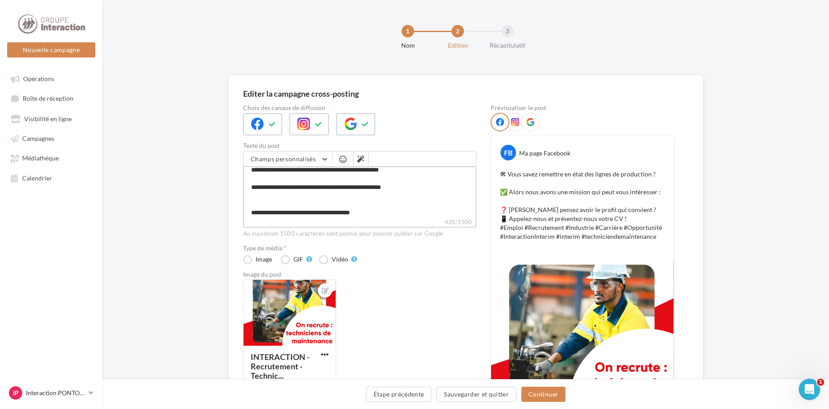
scroll to position [0, 0]
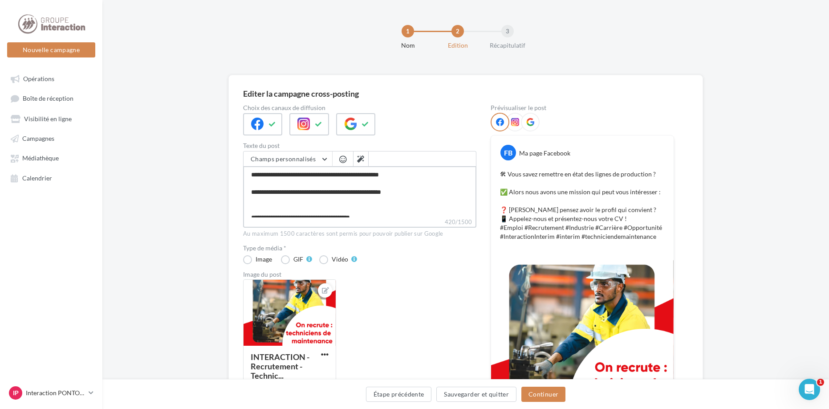
type textarea "**********"
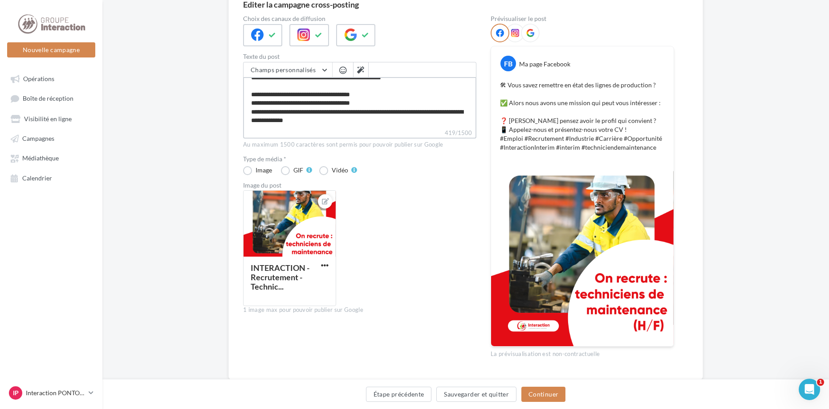
scroll to position [113, 0]
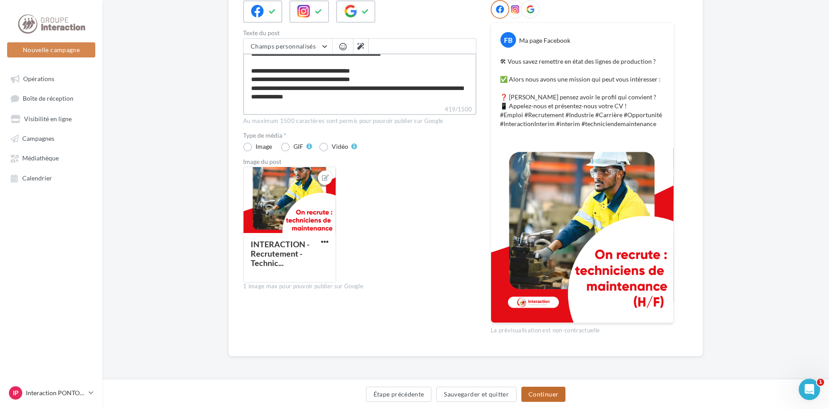
type textarea "**********"
click at [553, 390] on button "Continuer" at bounding box center [543, 393] width 44 height 15
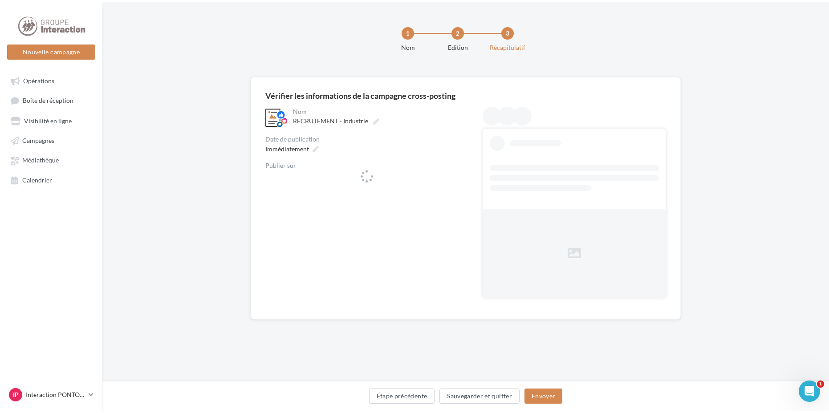
scroll to position [0, 0]
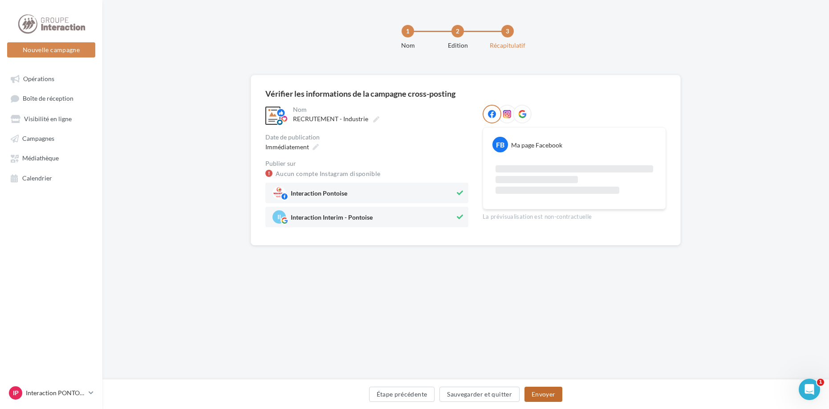
click at [542, 391] on button "Envoyer" at bounding box center [544, 393] width 38 height 15
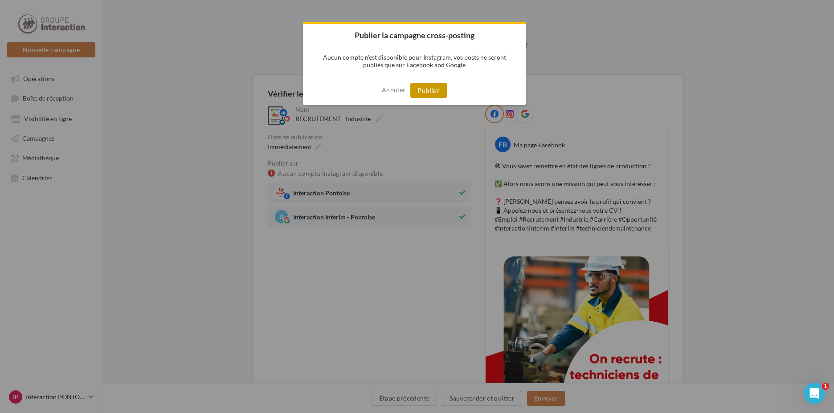
click at [439, 87] on button "Publier" at bounding box center [428, 90] width 37 height 15
